Goal: Task Accomplishment & Management: Manage account settings

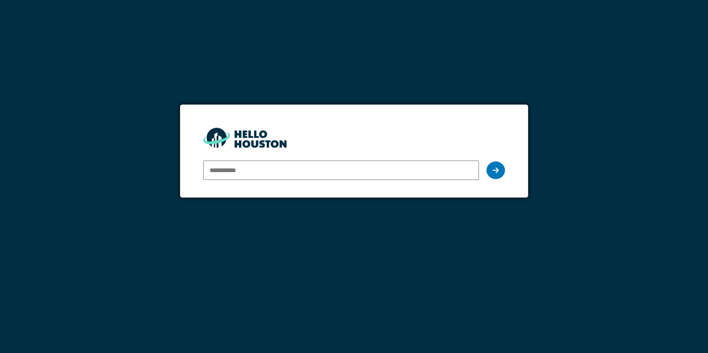
click at [270, 169] on input "email" at bounding box center [341, 169] width 276 height 19
type input "**********"
click at [496, 167] on icon at bounding box center [495, 170] width 6 height 7
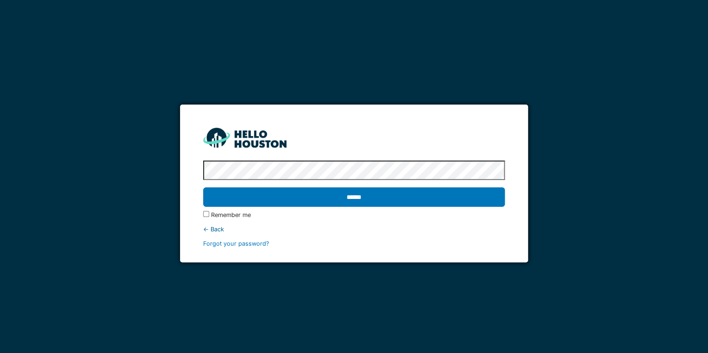
click at [203, 187] on input "******" at bounding box center [354, 196] width 302 height 19
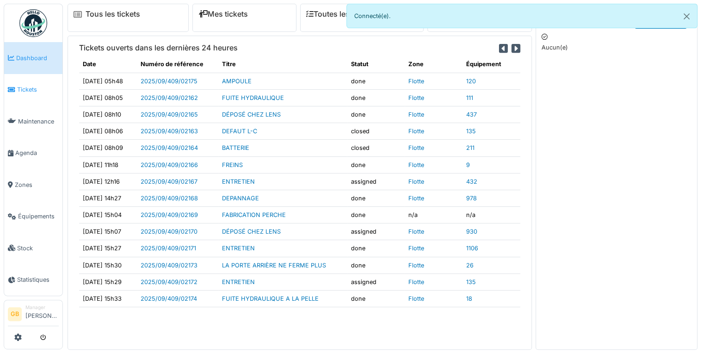
click at [30, 85] on span "Tickets" at bounding box center [38, 89] width 42 height 9
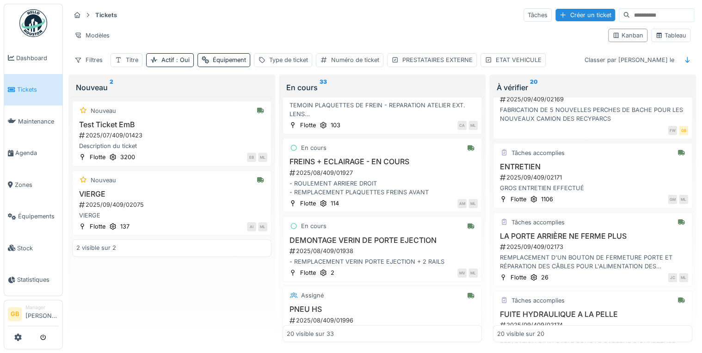
scroll to position [1339, 0]
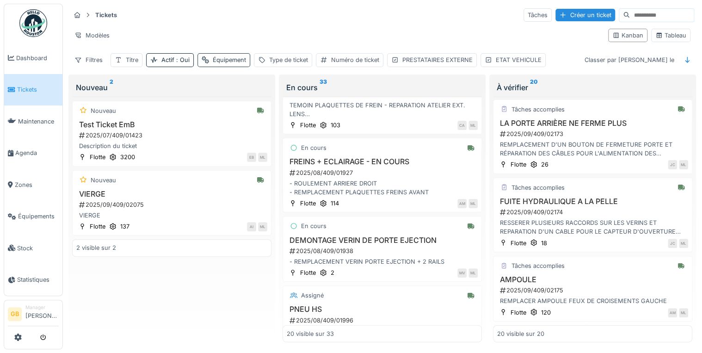
click at [232, 60] on div "Équipement" at bounding box center [229, 60] width 33 height 9
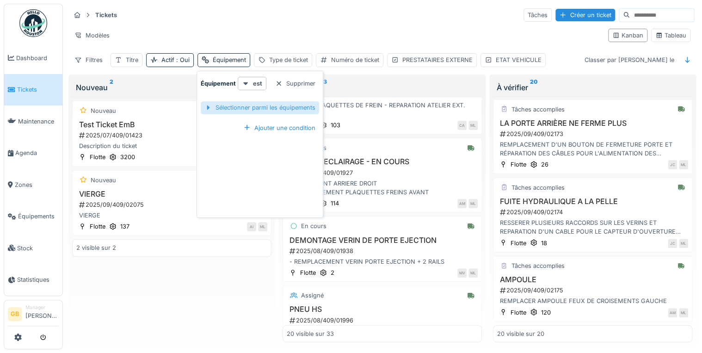
drag, startPoint x: 225, startPoint y: 109, endPoint x: 262, endPoint y: 117, distance: 37.4
click at [226, 109] on div "Sélectionner parmi les équipements" at bounding box center [260, 107] width 118 height 12
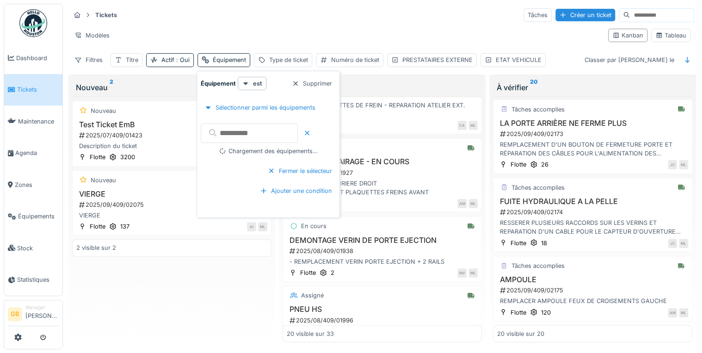
click at [290, 133] on input "text" at bounding box center [249, 132] width 97 height 19
type input "***"
click at [227, 150] on div at bounding box center [224, 150] width 7 height 7
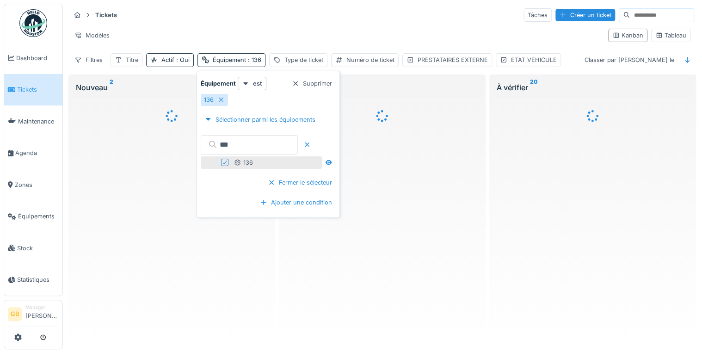
scroll to position [0, 0]
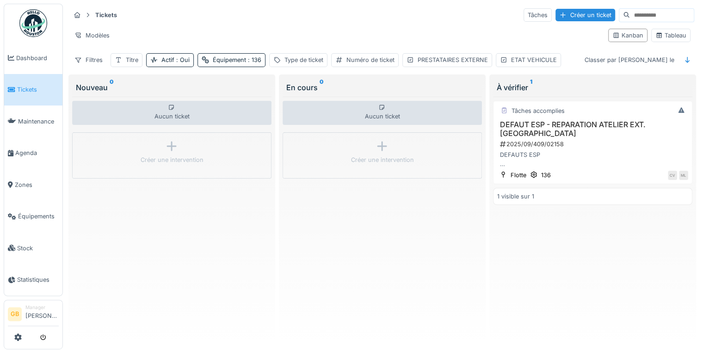
click at [302, 20] on div "Tickets Tâches Créer un ticket" at bounding box center [382, 14] width 624 height 15
click at [633, 125] on h3 "DEFAUT ESP - REPARATION ATELIER EXT. [GEOGRAPHIC_DATA]" at bounding box center [592, 129] width 191 height 18
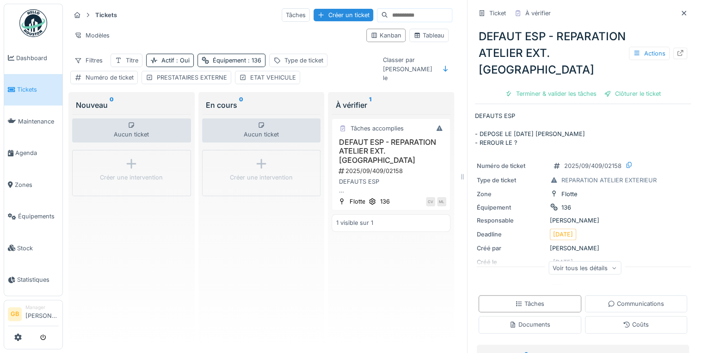
click at [677, 56] on div at bounding box center [680, 53] width 7 height 9
click at [682, 14] on icon at bounding box center [684, 13] width 5 height 5
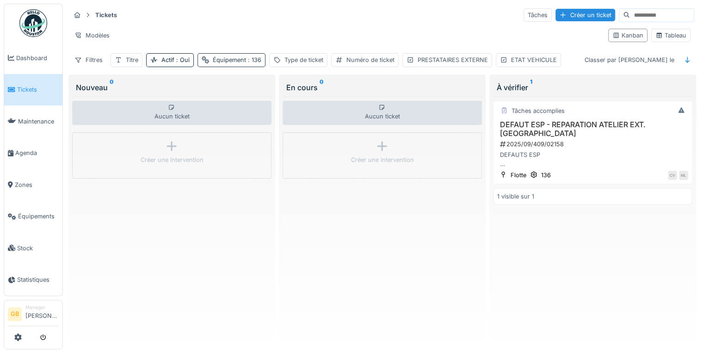
click at [257, 62] on span ": 136" at bounding box center [253, 59] width 15 height 7
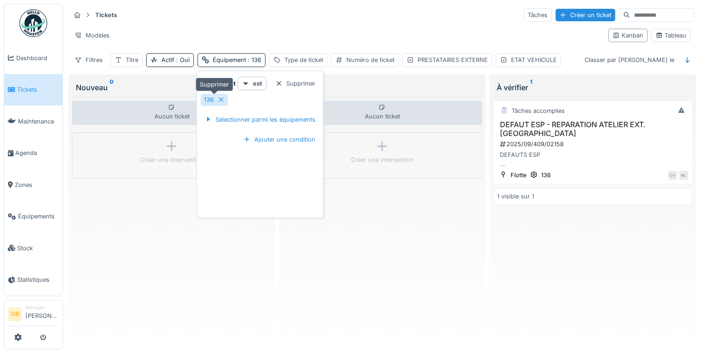
click at [222, 98] on icon at bounding box center [221, 100] width 5 height 5
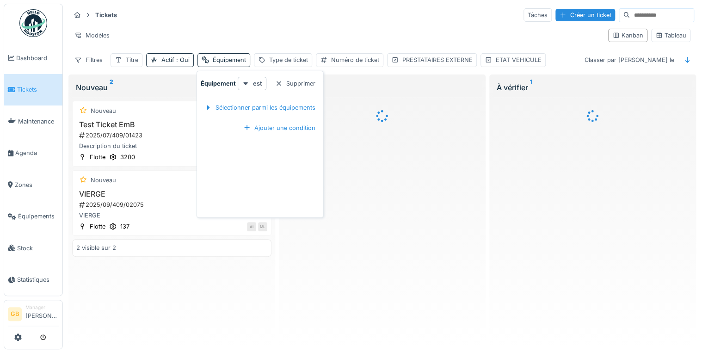
click at [298, 24] on hr at bounding box center [382, 24] width 624 height 0
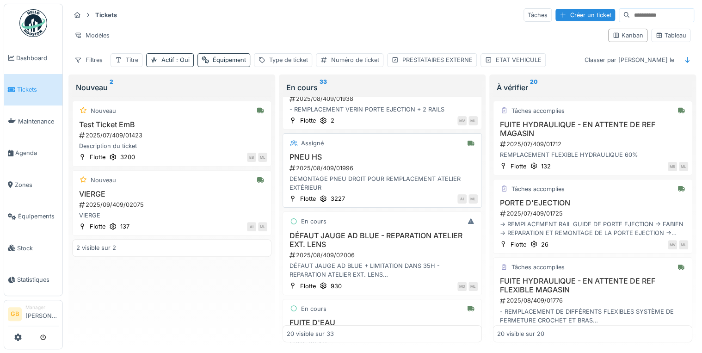
scroll to position [1396, 0]
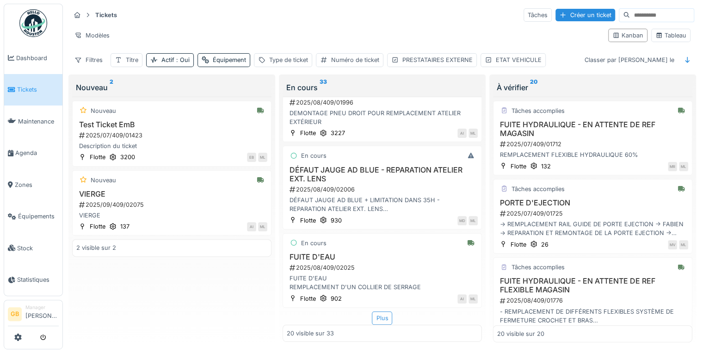
click at [376, 319] on div "Plus" at bounding box center [382, 317] width 20 height 13
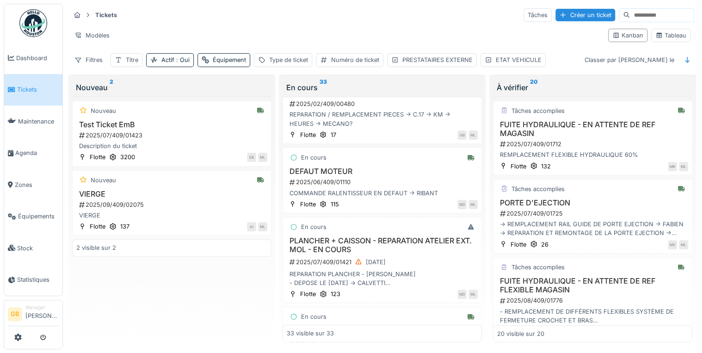
scroll to position [0, 0]
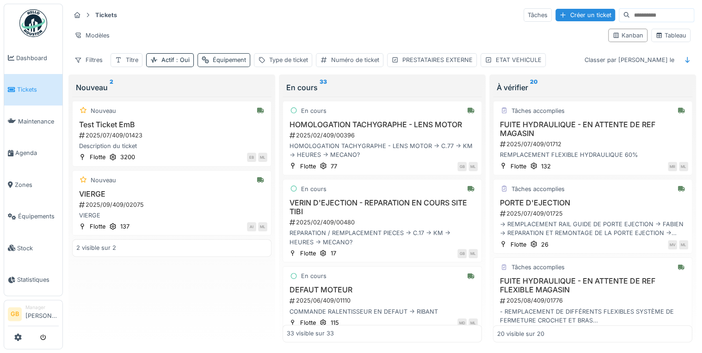
click at [228, 59] on div "Équipement" at bounding box center [229, 60] width 33 height 9
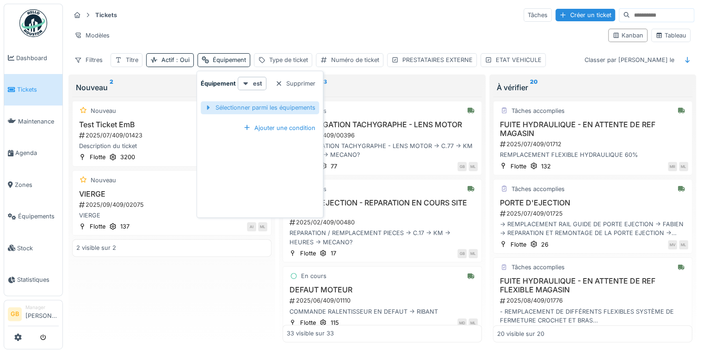
click at [227, 108] on div "Sélectionner parmi les équipements" at bounding box center [260, 107] width 118 height 12
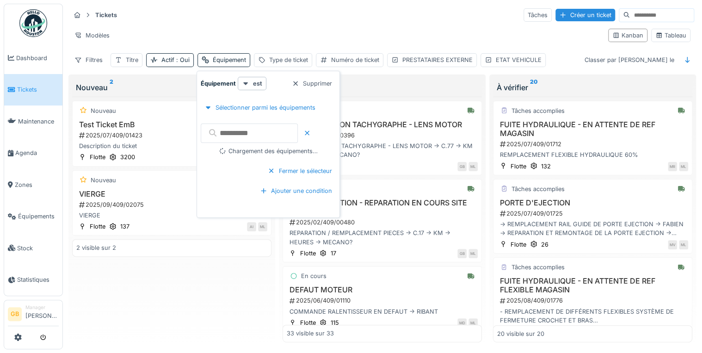
click at [298, 130] on input "text" at bounding box center [249, 132] width 97 height 19
type input "***"
click at [229, 150] on div at bounding box center [226, 150] width 11 height 7
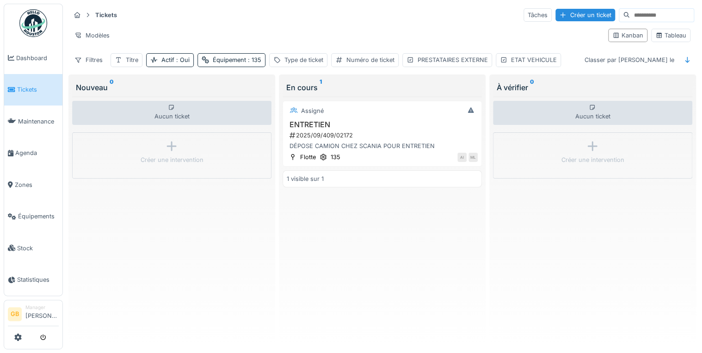
click at [202, 292] on div "Aucun ticket Créer une intervention" at bounding box center [171, 220] width 199 height 246
click at [317, 123] on h3 "ENTRETIEN" at bounding box center [382, 124] width 191 height 9
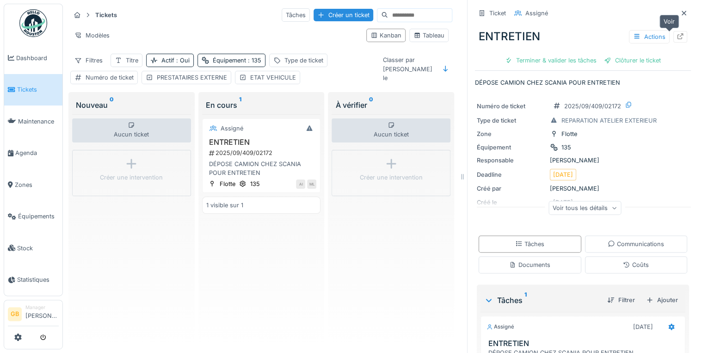
click at [677, 35] on icon at bounding box center [680, 36] width 7 height 6
click at [677, 11] on div at bounding box center [684, 13] width 14 height 12
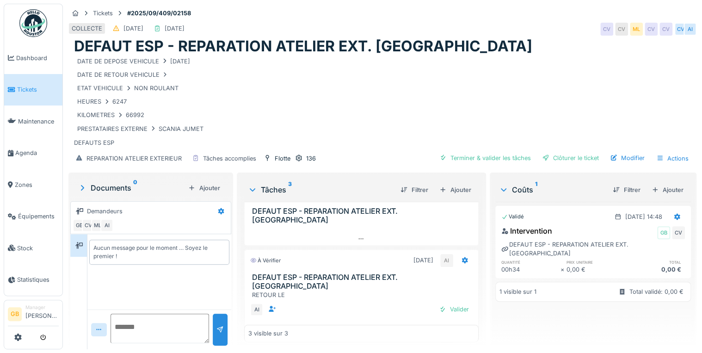
scroll to position [20, 0]
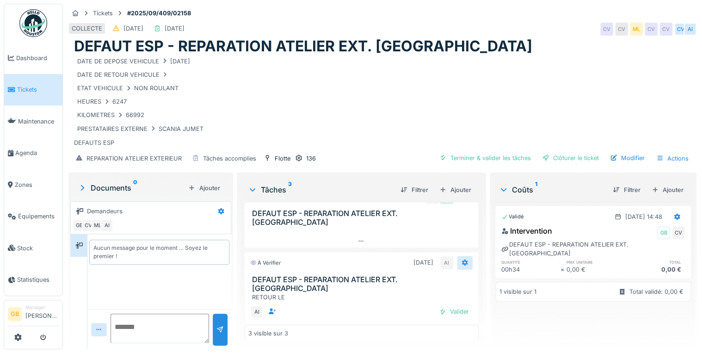
click at [460, 256] on div at bounding box center [465, 262] width 16 height 13
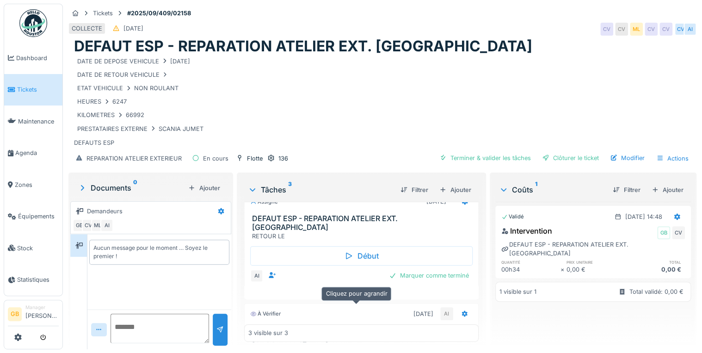
scroll to position [44, 0]
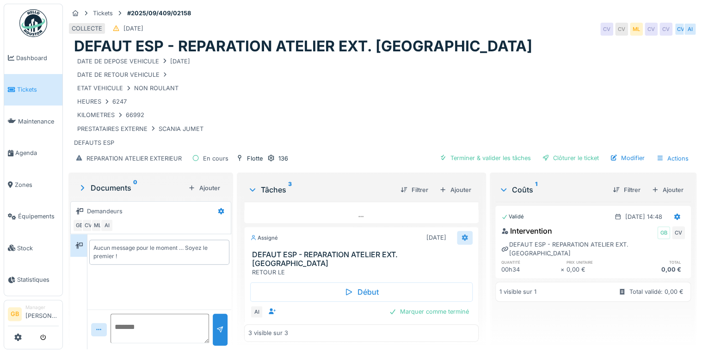
click at [457, 233] on div at bounding box center [465, 237] width 16 height 13
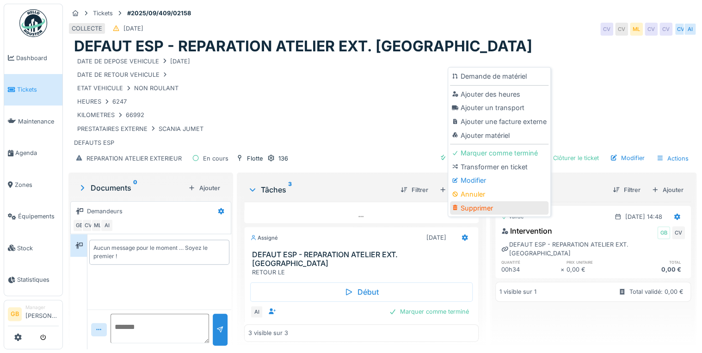
click at [473, 213] on div "Supprimer" at bounding box center [499, 208] width 99 height 14
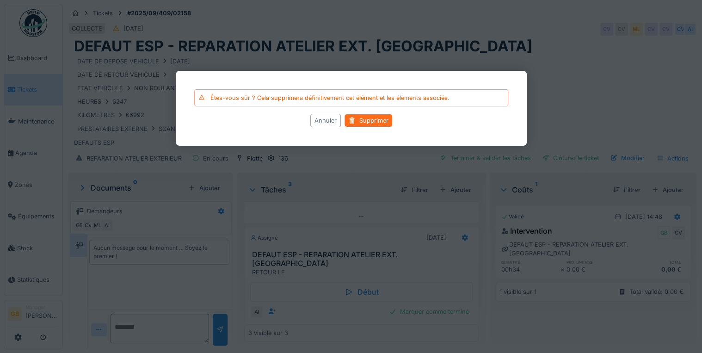
click at [363, 126] on div "Supprimer" at bounding box center [369, 120] width 48 height 12
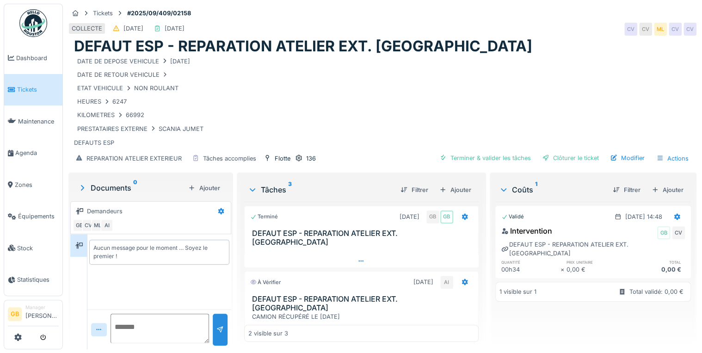
scroll to position [15, 0]
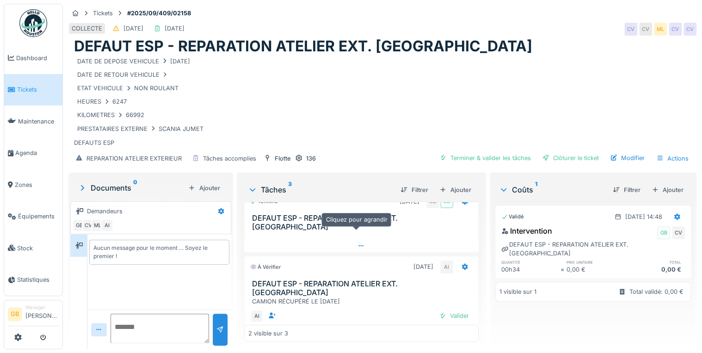
click at [350, 239] on div at bounding box center [361, 245] width 234 height 13
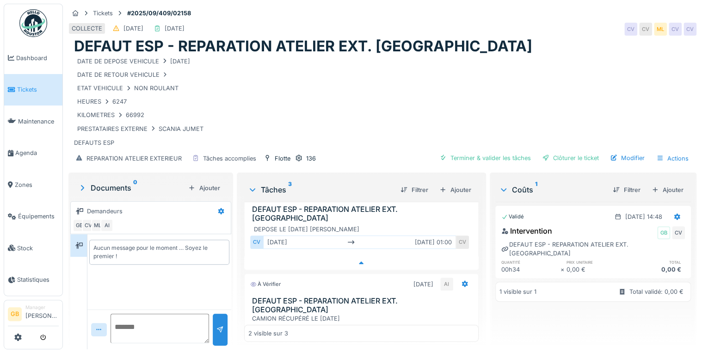
scroll to position [41, 0]
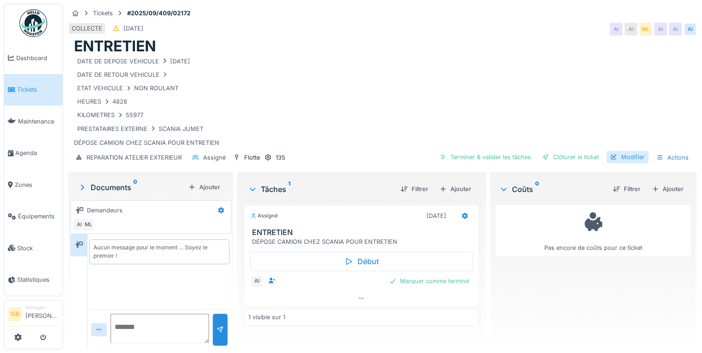
click at [625, 156] on div "Modifier" at bounding box center [627, 157] width 42 height 12
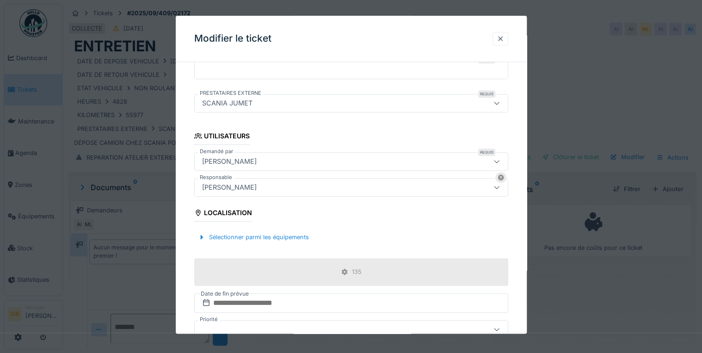
scroll to position [256, 0]
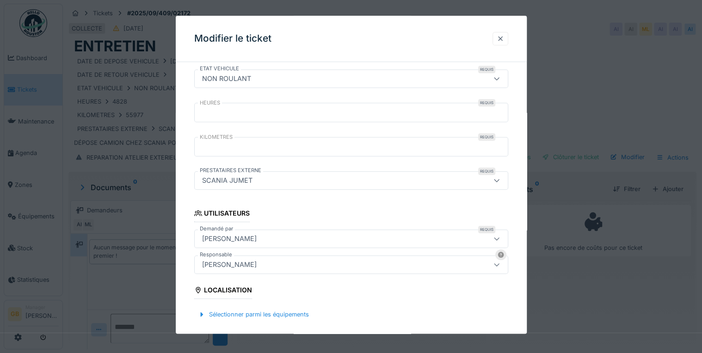
click at [508, 41] on div at bounding box center [501, 38] width 16 height 13
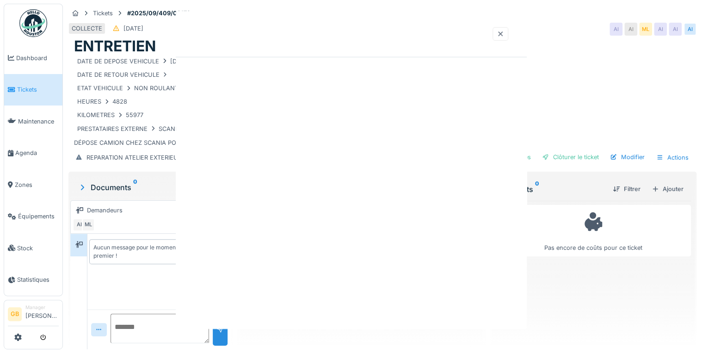
scroll to position [0, 0]
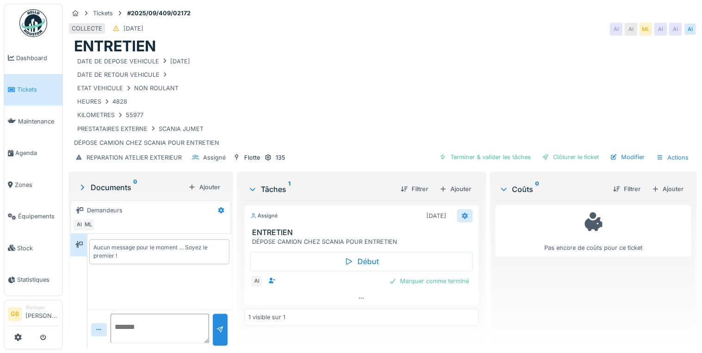
click at [462, 214] on icon at bounding box center [465, 216] width 6 height 6
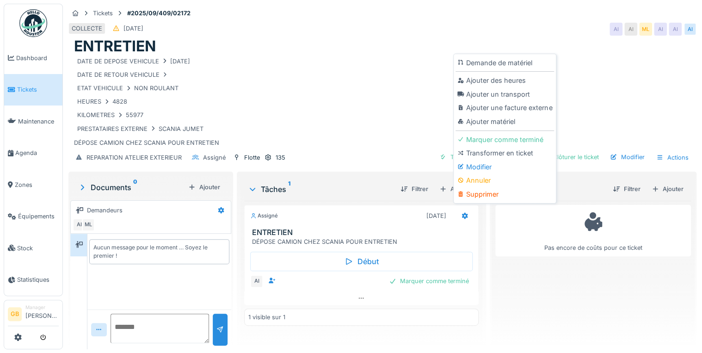
click at [386, 143] on div "DATE DE DEPOSE VEHICULE 10/09/2025 DATE DE RETOUR VEHICULE ETAT VEHICULE NON RO…" at bounding box center [382, 102] width 617 height 92
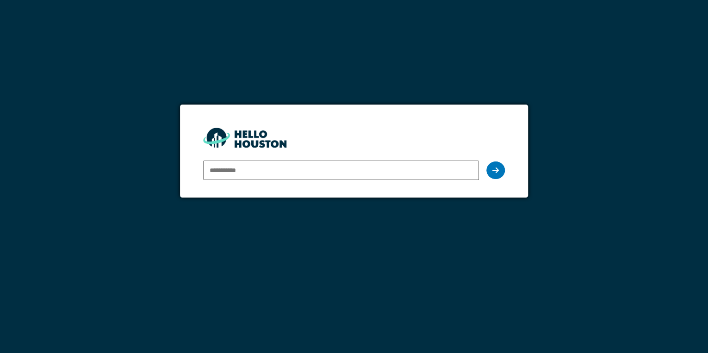
click at [273, 173] on input "email" at bounding box center [341, 169] width 276 height 19
type input "**********"
click at [505, 169] on form "**********" at bounding box center [354, 151] width 348 height 93
click at [502, 169] on div at bounding box center [495, 170] width 19 height 18
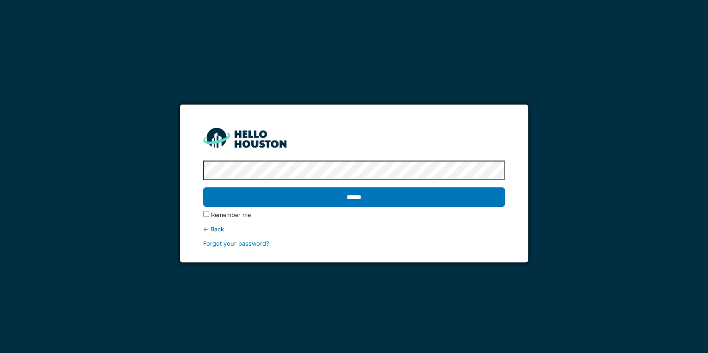
click at [203, 187] on input "******" at bounding box center [354, 196] width 302 height 19
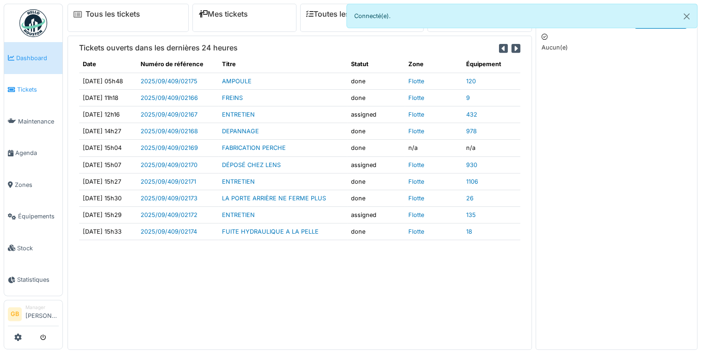
click at [13, 91] on li "Tickets" at bounding box center [33, 89] width 51 height 9
